Goal: Check status

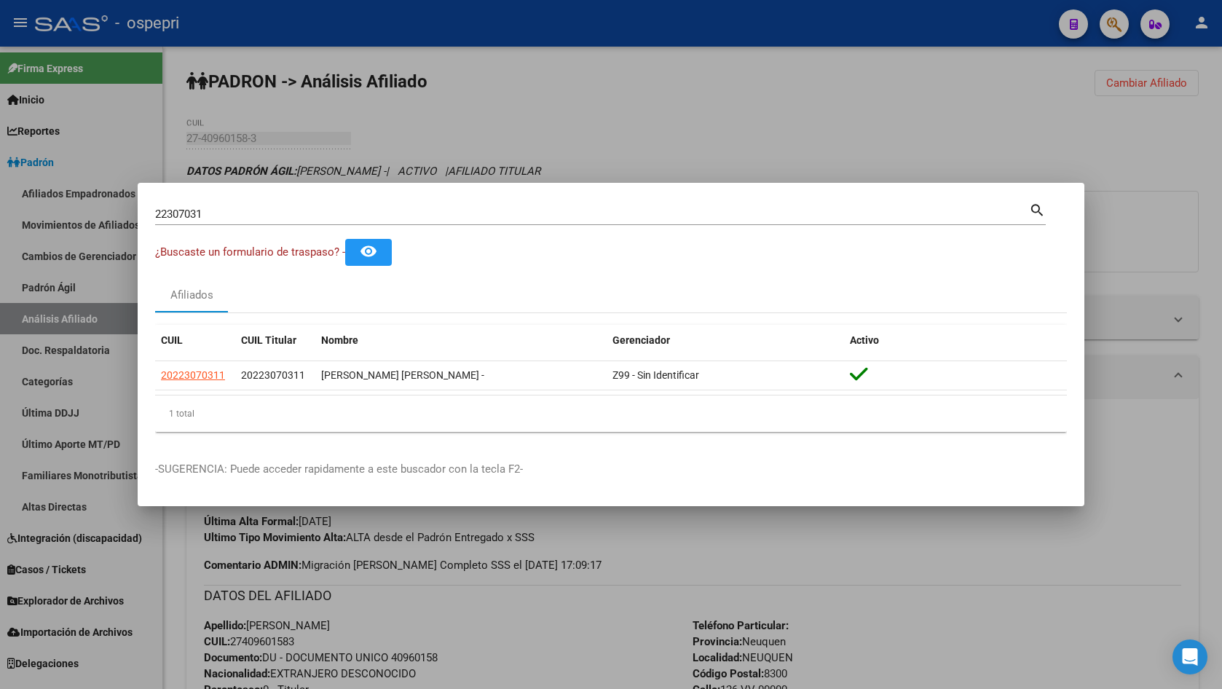
click at [309, 206] on div "22307031 Buscar (apellido, dni, [PERSON_NAME], nro traspaso, cuit, obra social)" at bounding box center [592, 214] width 874 height 22
click at [288, 212] on input "22307031" at bounding box center [592, 213] width 874 height 13
paste input "32838450"
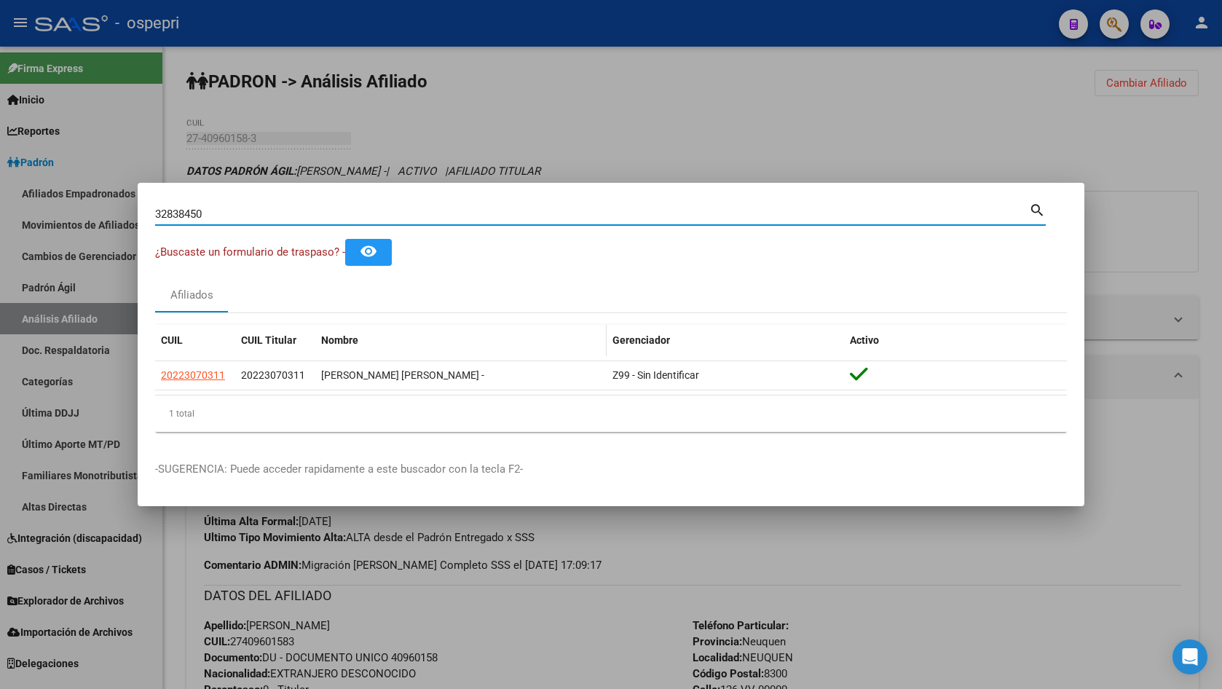
type input "32838450"
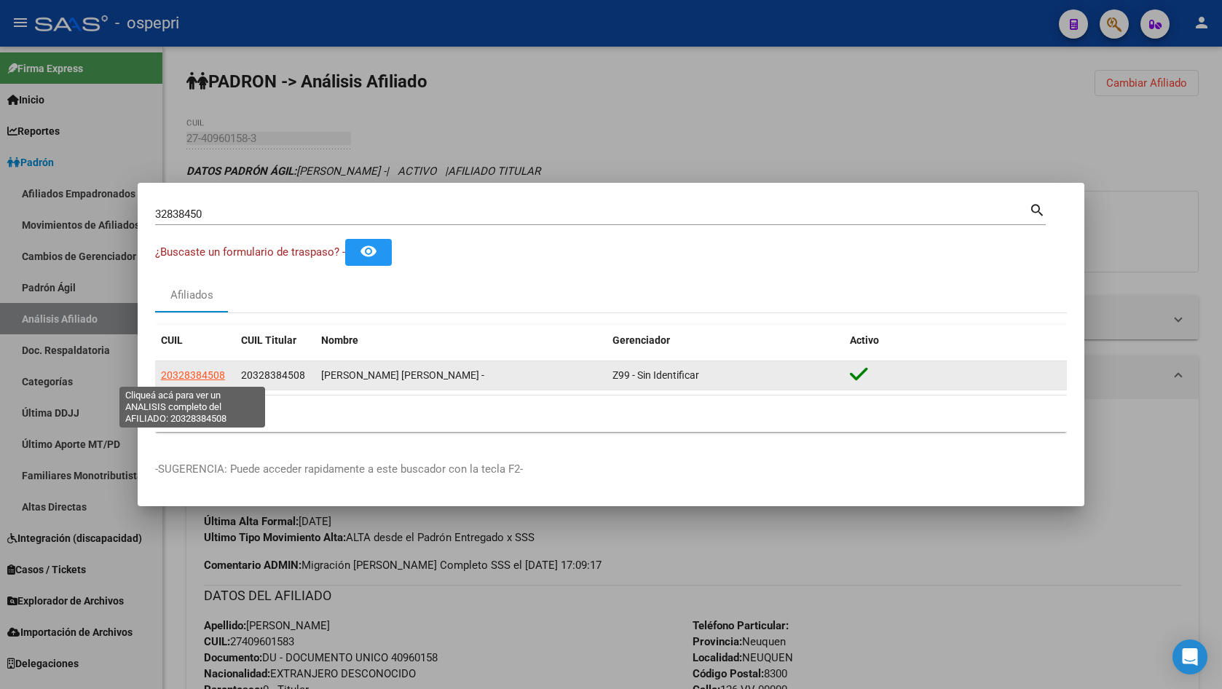
click at [183, 370] on span "20328384508" at bounding box center [193, 375] width 64 height 12
type textarea "20328384508"
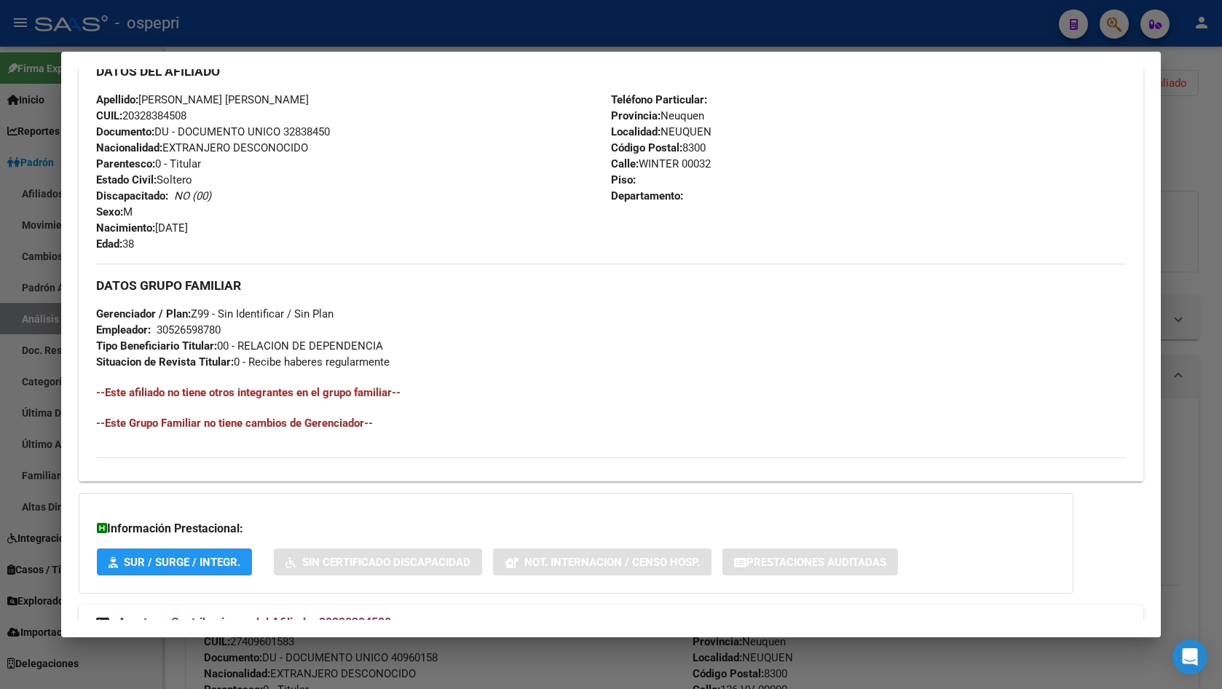
scroll to position [555, 0]
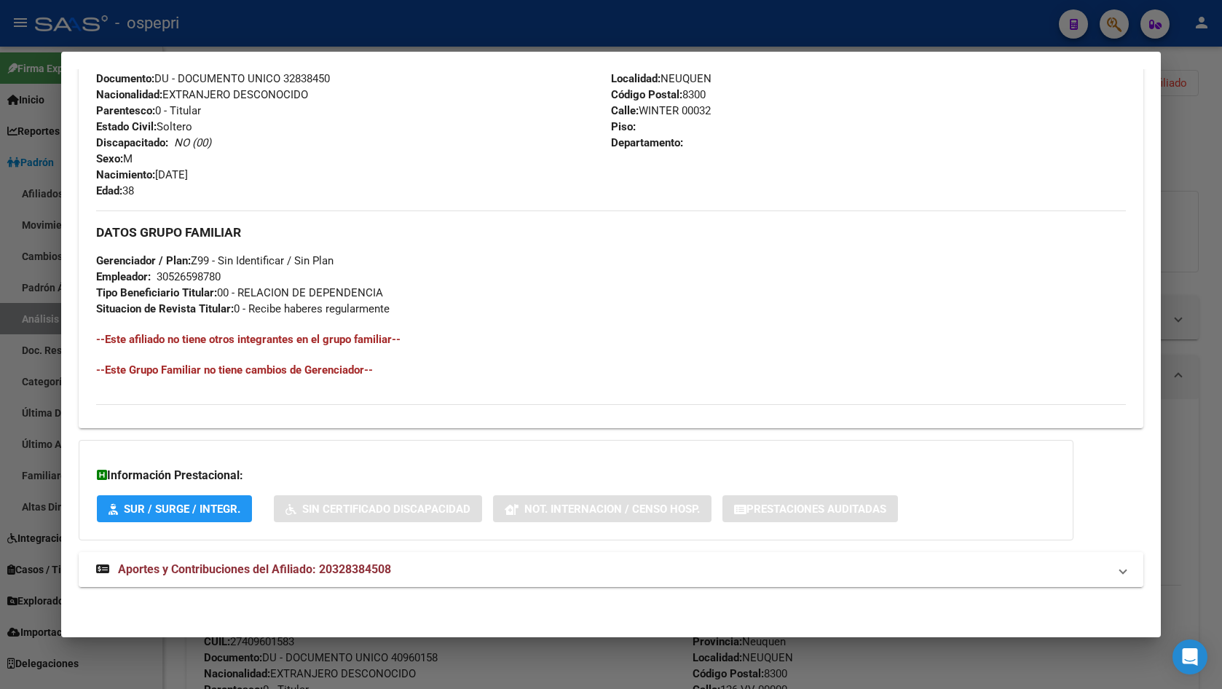
click at [466, 577] on mat-panel-title "Aportes y Contribuciones del Afiliado: 20328384508" at bounding box center [602, 569] width 1012 height 17
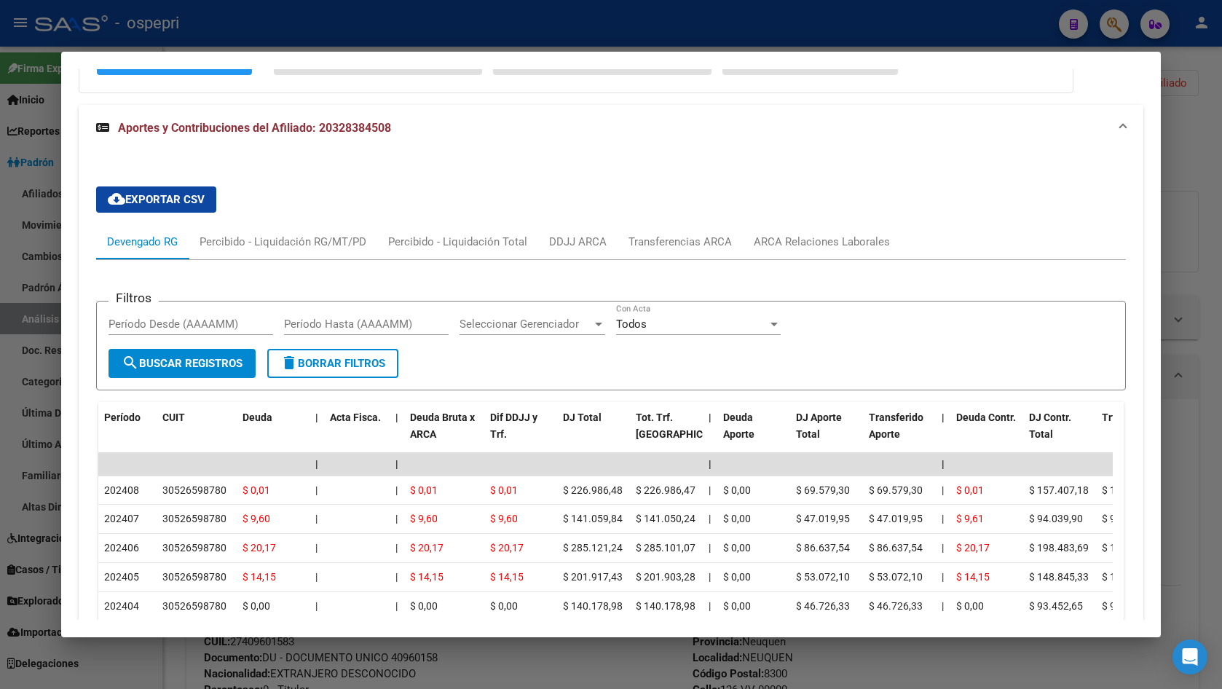
scroll to position [1005, 0]
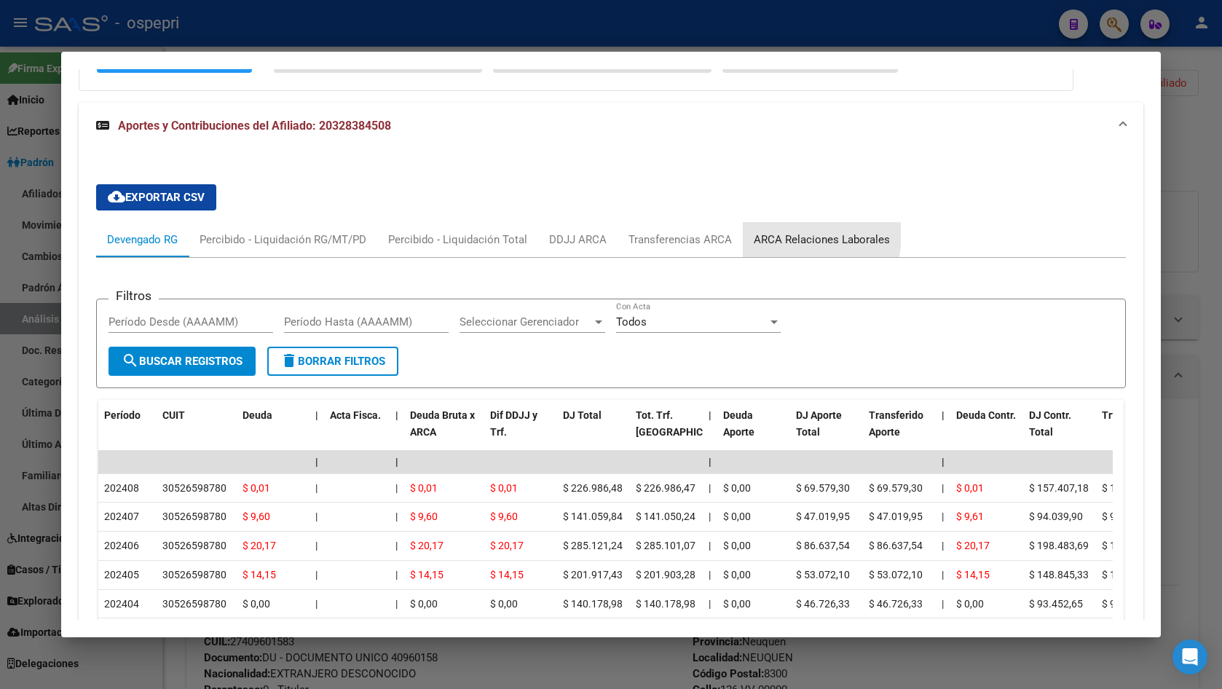
click at [785, 234] on div "ARCA Relaciones Laborales" at bounding box center [821, 240] width 136 height 16
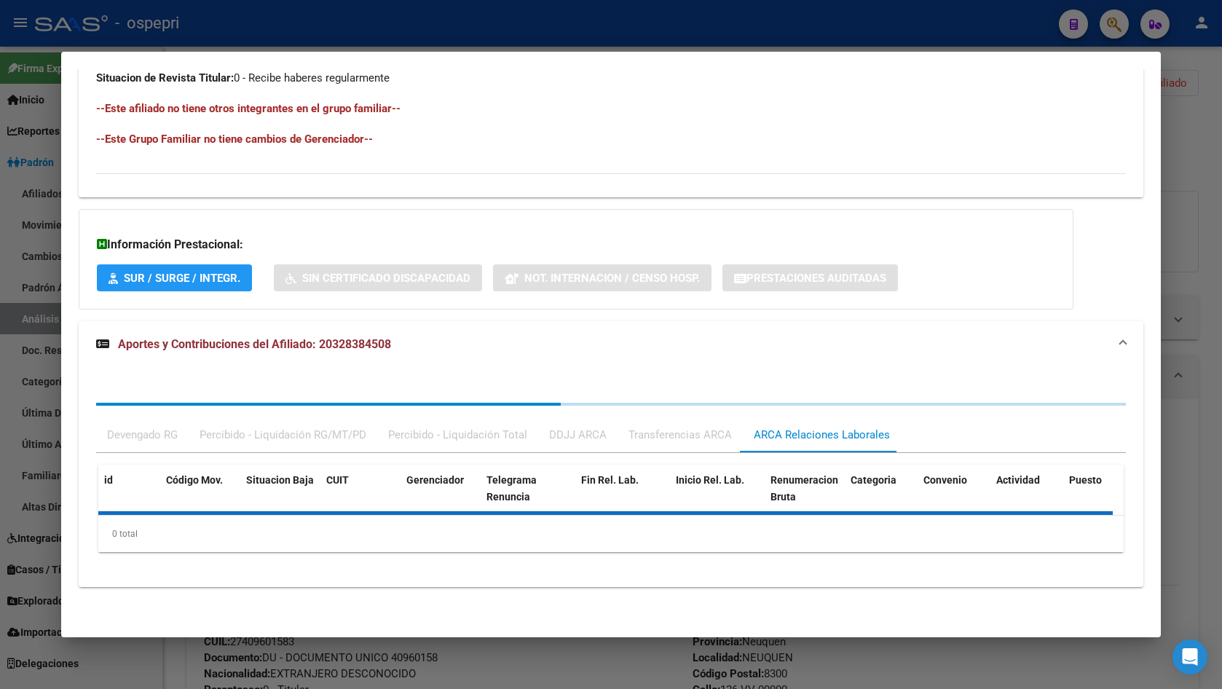
scroll to position [894, 0]
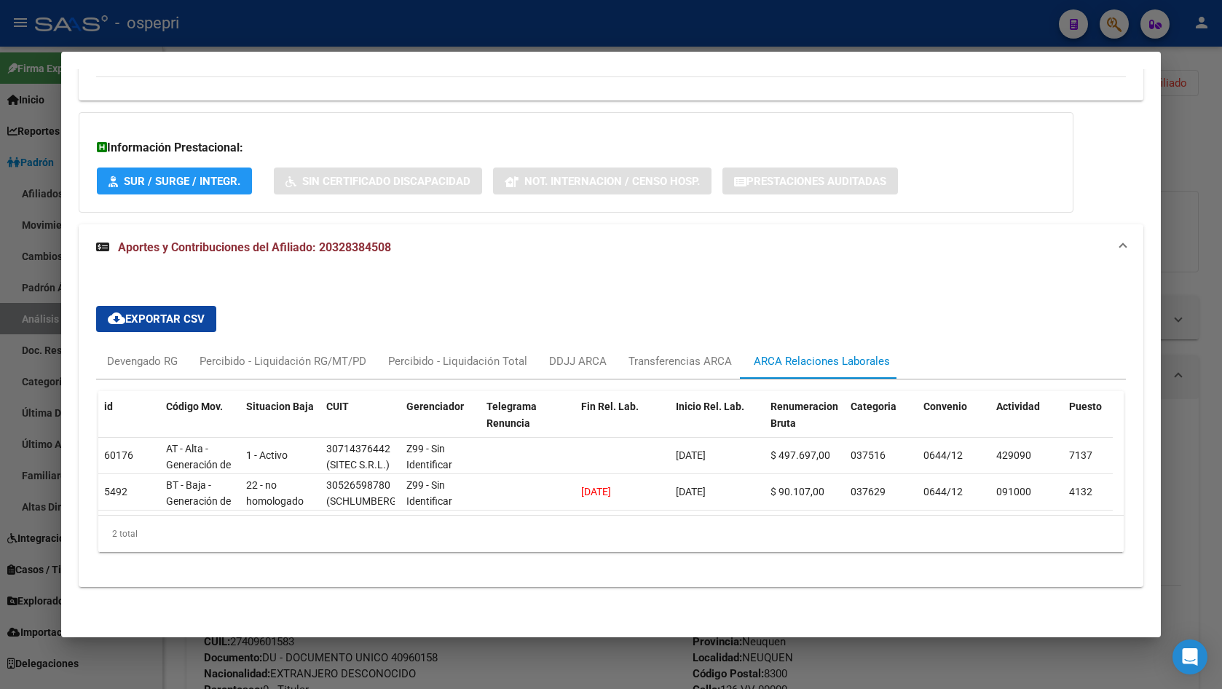
click at [1182, 189] on div at bounding box center [611, 344] width 1222 height 689
